Goal: Information Seeking & Learning: Learn about a topic

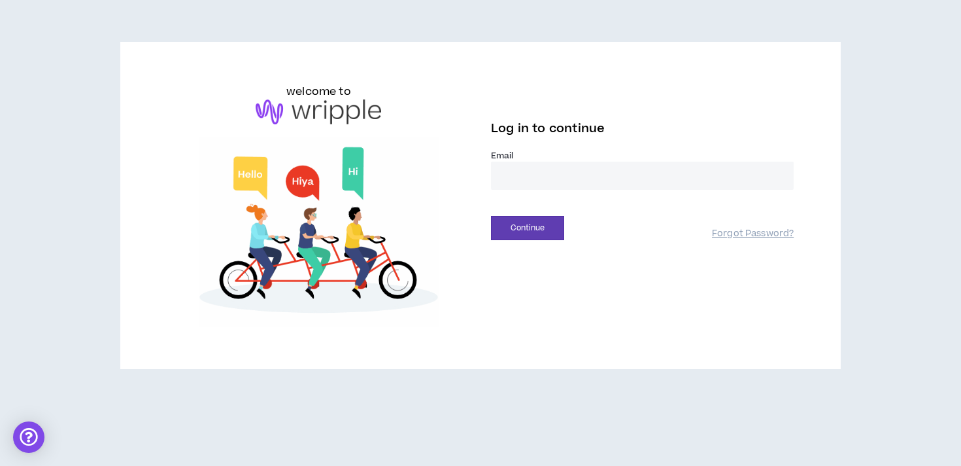
click at [523, 172] on input "email" at bounding box center [642, 176] width 303 height 28
type input "**********"
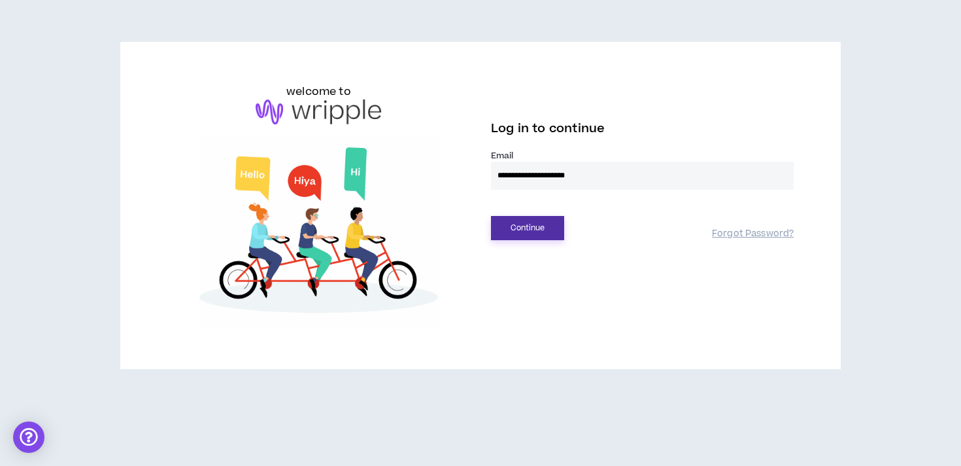
click at [539, 233] on button "Continue" at bounding box center [527, 228] width 73 height 24
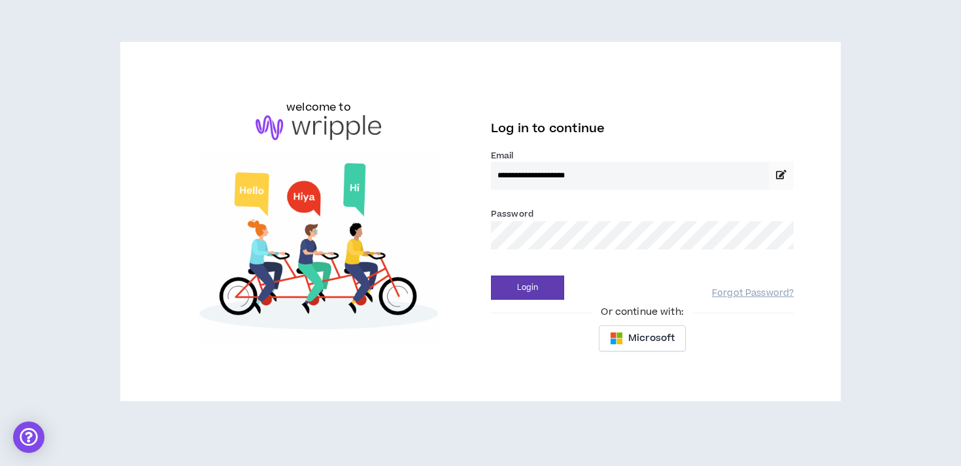
click at [491, 275] on button "Login" at bounding box center [527, 287] width 73 height 24
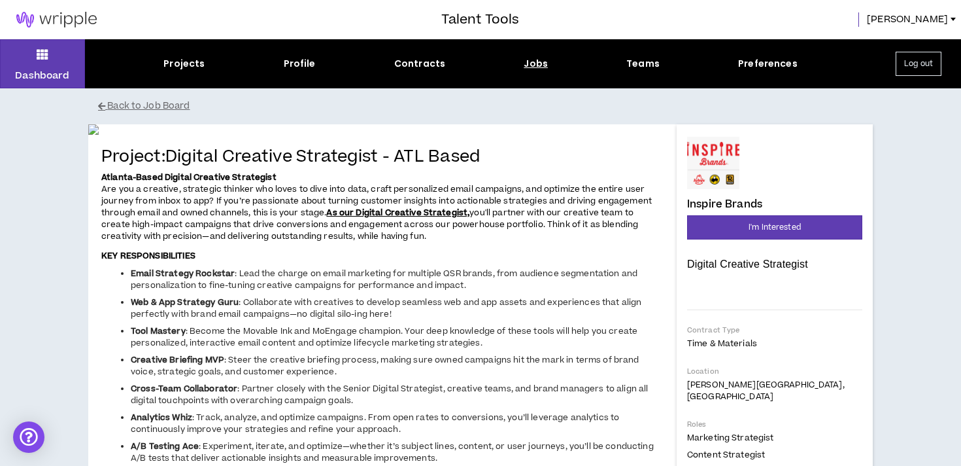
click at [523, 72] on div "Dashboard Projects Profile Contracts Jobs Teams Preferences Log out" at bounding box center [480, 63] width 961 height 49
click at [540, 67] on div "Jobs" at bounding box center [536, 64] width 24 height 14
click at [534, 58] on div "Jobs" at bounding box center [536, 64] width 24 height 14
click at [60, 52] on button "Dashboard" at bounding box center [42, 63] width 85 height 49
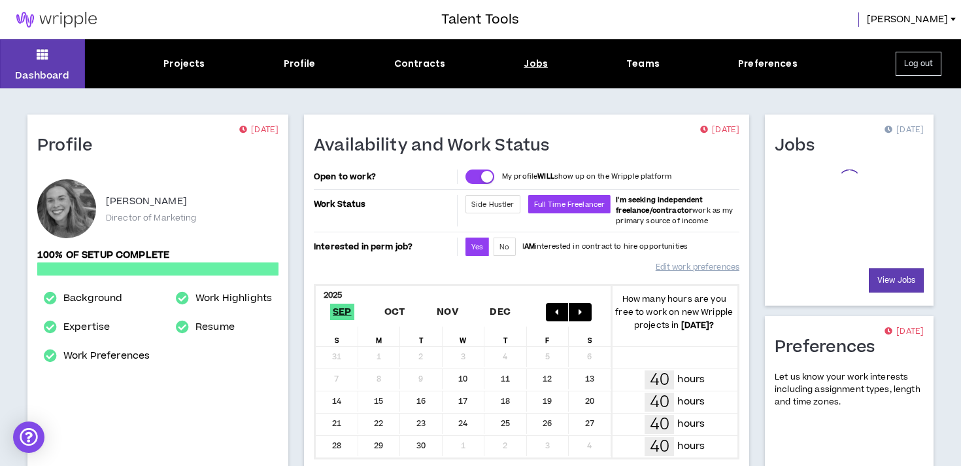
click at [540, 65] on div "Jobs" at bounding box center [536, 64] width 24 height 14
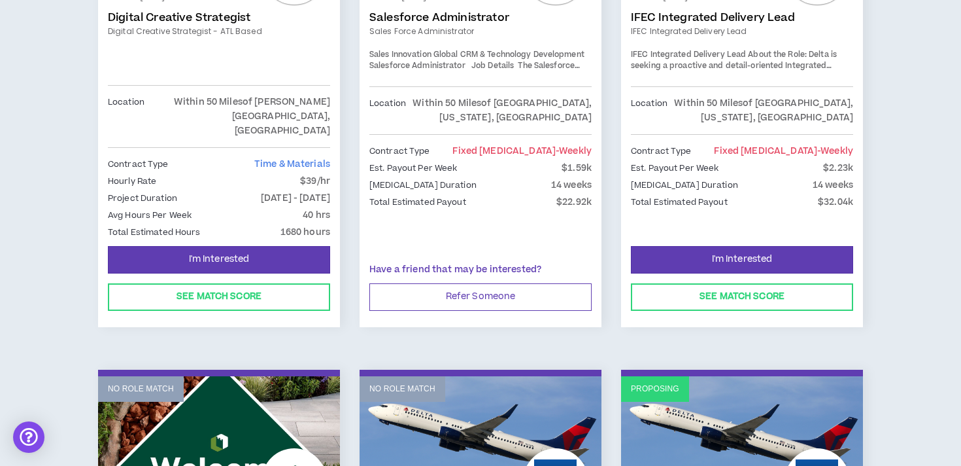
scroll to position [810, 0]
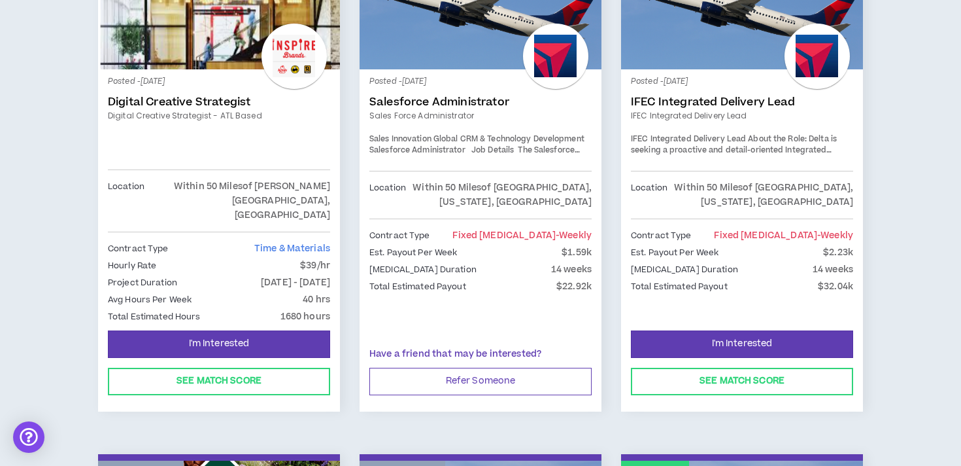
click at [705, 112] on link "IFEC Integrated Delivery Lead" at bounding box center [742, 116] width 222 height 12
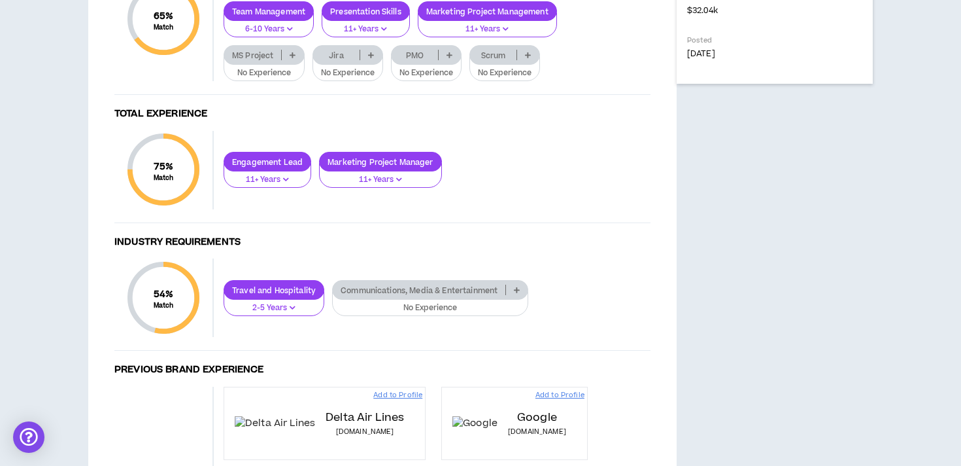
scroll to position [631, 0]
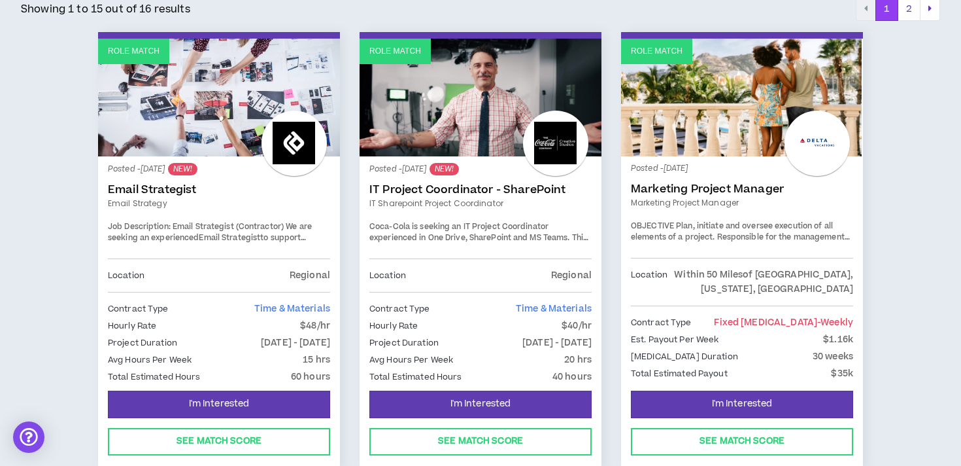
scroll to position [240, 0]
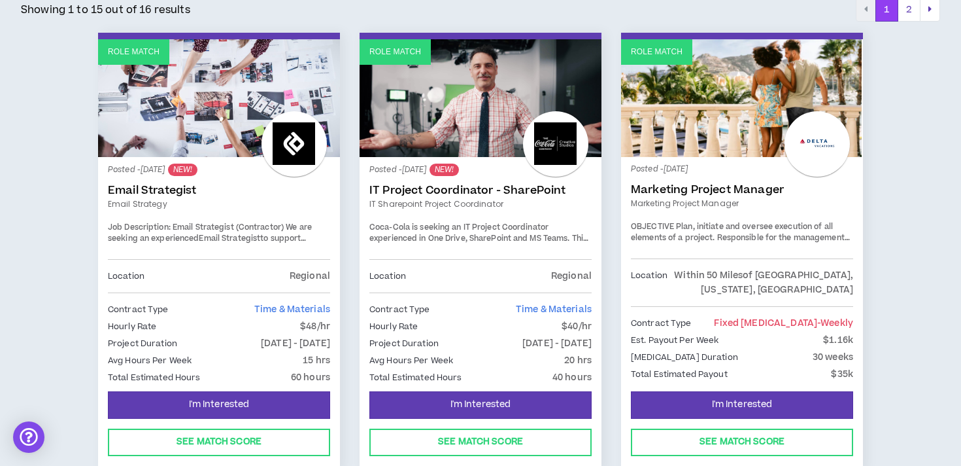
drag, startPoint x: 196, startPoint y: 88, endPoint x: 218, endPoint y: 0, distance: 90.9
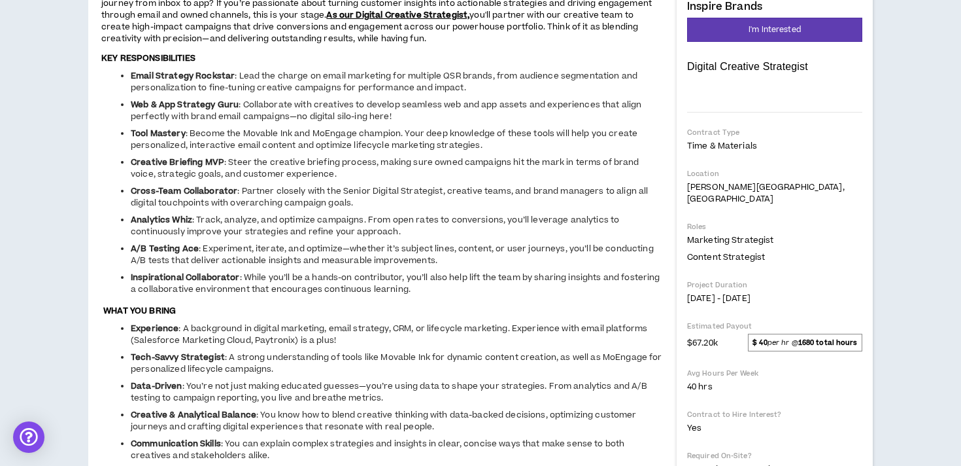
scroll to position [198, 0]
